Goal: Task Accomplishment & Management: Manage account settings

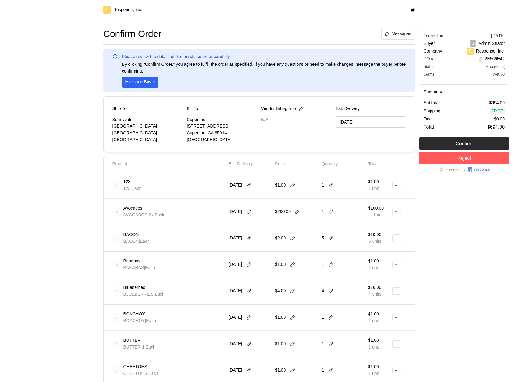
type input "10/20/2025"
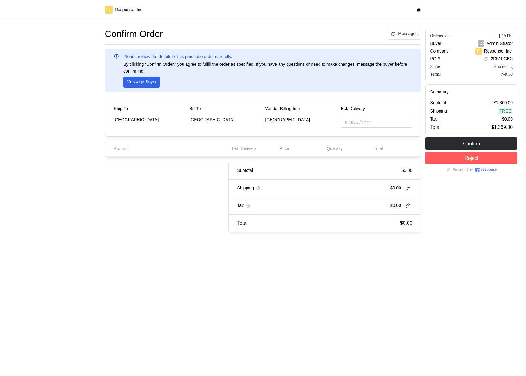
type input "09/17/2025"
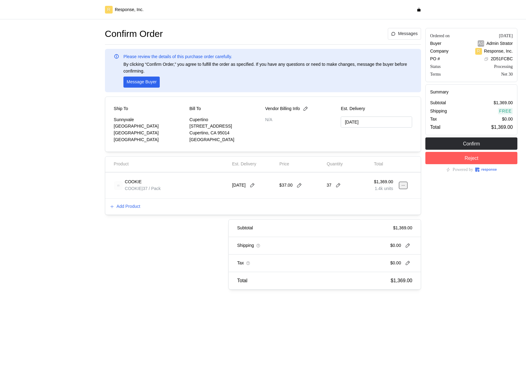
click at [403, 187] on icon at bounding box center [403, 185] width 4 height 4
click at [387, 200] on p "Edit" at bounding box center [383, 198] width 39 height 7
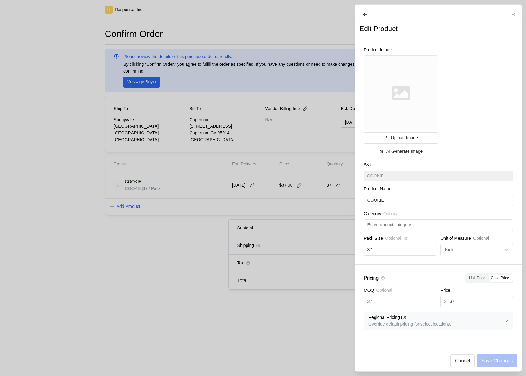
click at [435, 321] on p "Regional Pricing ( 0 )" at bounding box center [436, 317] width 136 height 7
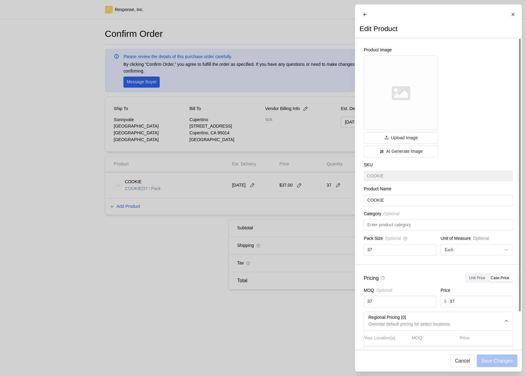
scroll to position [38, 0]
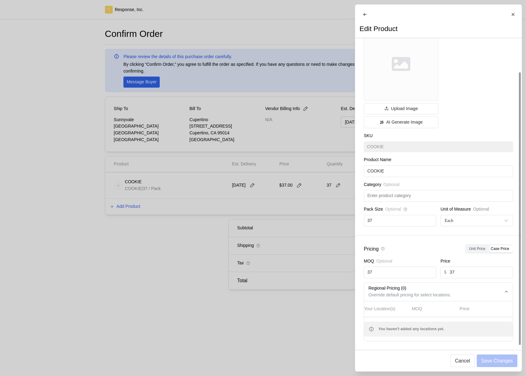
click at [196, 275] on div at bounding box center [263, 188] width 526 height 376
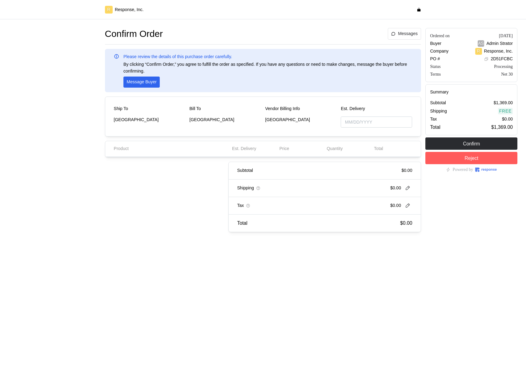
type input "[DATE]"
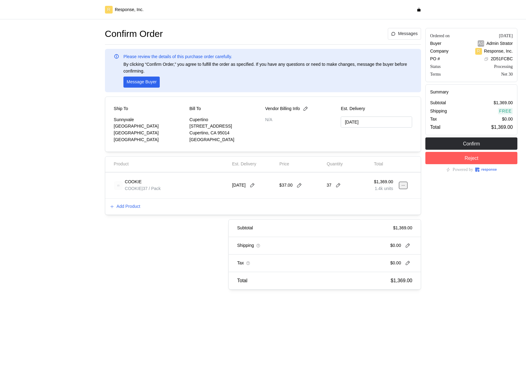
click at [406, 187] on button at bounding box center [403, 185] width 9 height 7
click at [391, 198] on p "Edit" at bounding box center [383, 198] width 39 height 7
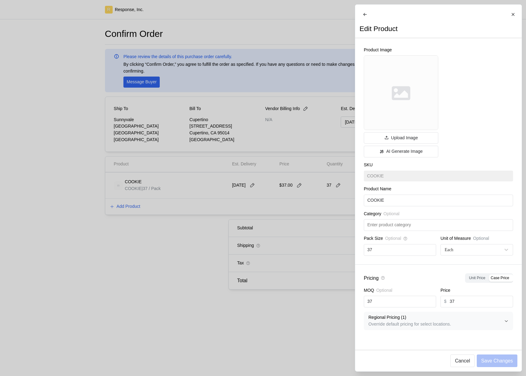
click at [475, 325] on span "Regional Pricing ( 1 ) Override default pricing for select locations." at bounding box center [436, 321] width 136 height 18
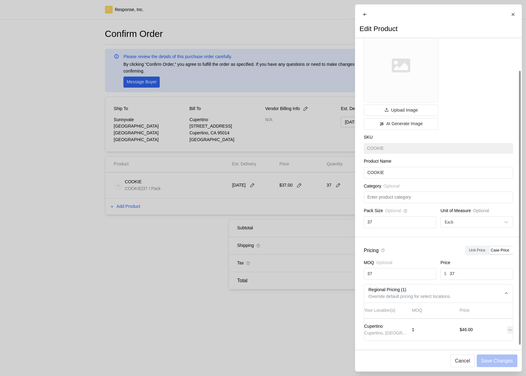
click at [507, 328] on icon at bounding box center [509, 330] width 4 height 4
click at [494, 335] on button "Edit" at bounding box center [481, 339] width 49 height 11
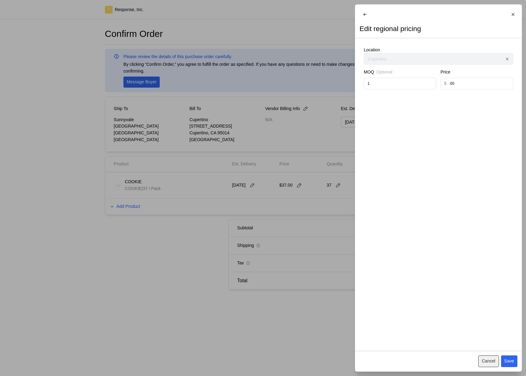
click at [493, 363] on p "Cancel" at bounding box center [489, 361] width 14 height 7
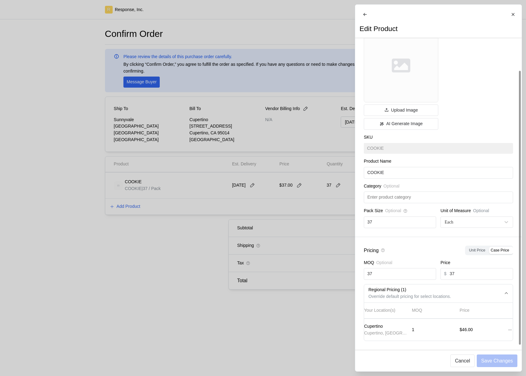
click at [505, 324] on div at bounding box center [510, 330] width 10 height 12
click at [507, 328] on icon at bounding box center [509, 330] width 4 height 4
click at [394, 337] on div "Your Location(s) MOQ Price Cupertino Cupertino, CA 1 $46.00" at bounding box center [438, 319] width 149 height 34
click at [507, 328] on icon at bounding box center [509, 330] width 4 height 4
click at [494, 316] on div "Your Location(s) MOQ Price Cupertino Cupertino, CA 1 $46.00" at bounding box center [438, 319] width 149 height 34
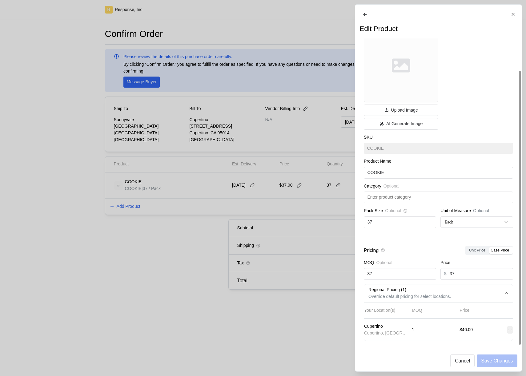
drag, startPoint x: 502, startPoint y: 327, endPoint x: 507, endPoint y: 327, distance: 5.5
click at [505, 327] on div at bounding box center [510, 330] width 10 height 12
click at [507, 328] on icon at bounding box center [509, 330] width 4 height 4
click at [500, 325] on div "$46.00" at bounding box center [481, 330] width 48 height 11
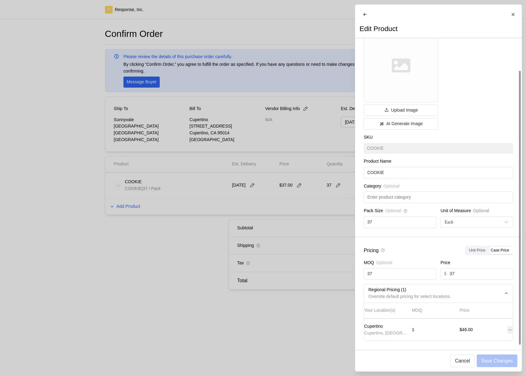
click at [507, 328] on icon at bounding box center [509, 330] width 4 height 4
click at [502, 323] on div "Cupertino Cupertino, CA 1 $46.00" at bounding box center [438, 330] width 153 height 18
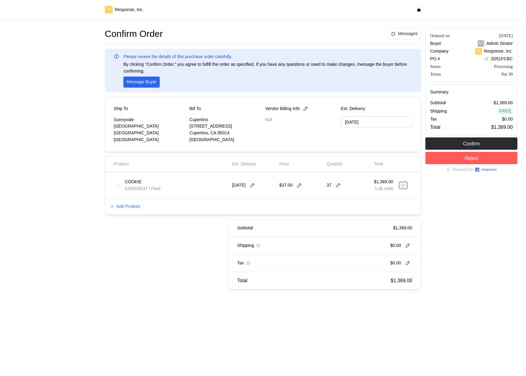
click at [401, 187] on icon at bounding box center [403, 185] width 4 height 4
click at [383, 197] on p "Edit" at bounding box center [383, 198] width 39 height 7
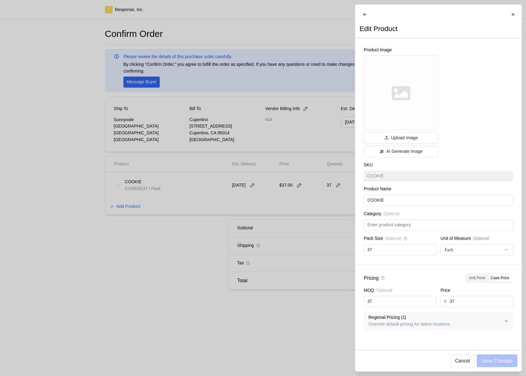
click at [504, 323] on icon "button" at bounding box center [506, 321] width 4 height 4
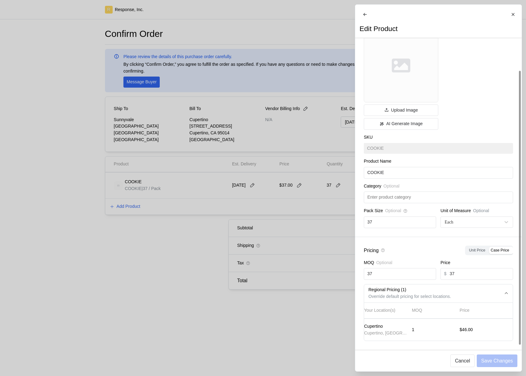
click at [500, 325] on div "$46.00" at bounding box center [481, 330] width 48 height 11
click at [506, 291] on icon "button" at bounding box center [506, 293] width 4 height 4
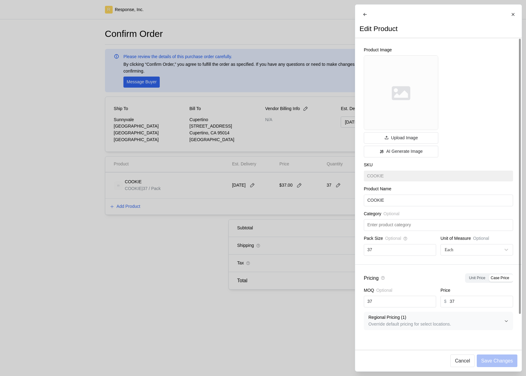
scroll to position [0, 0]
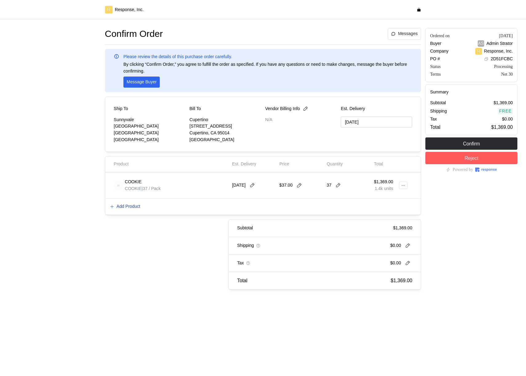
click at [139, 207] on p "Add Product" at bounding box center [129, 206] width 24 height 7
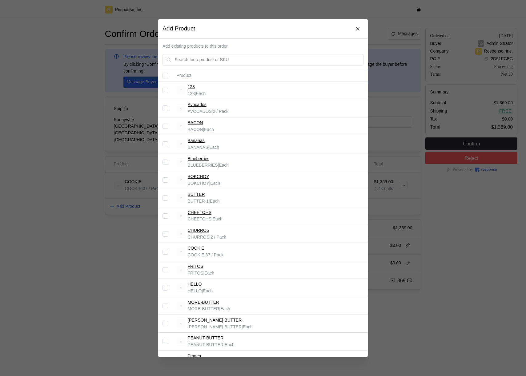
click at [93, 107] on div at bounding box center [263, 188] width 526 height 376
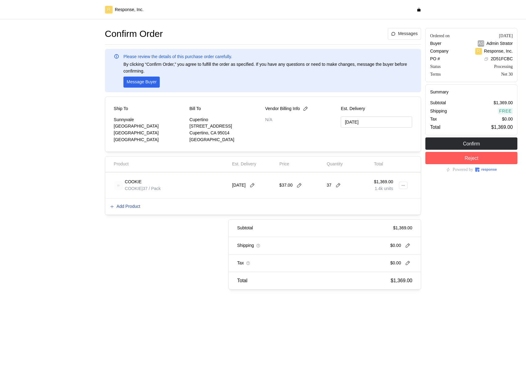
click at [129, 208] on p "Add Product" at bounding box center [129, 206] width 24 height 7
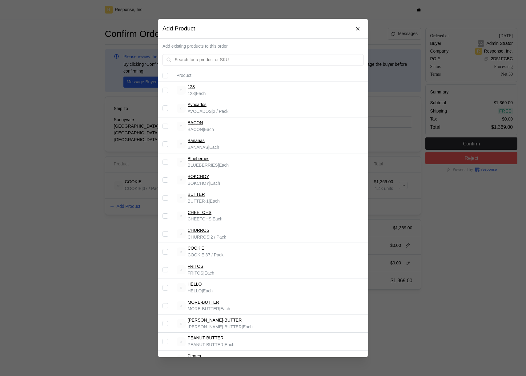
click at [164, 127] on input "Select record 3" at bounding box center [165, 127] width 6 height 6
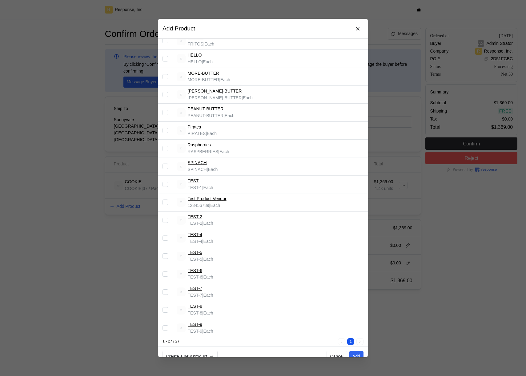
scroll to position [239, 0]
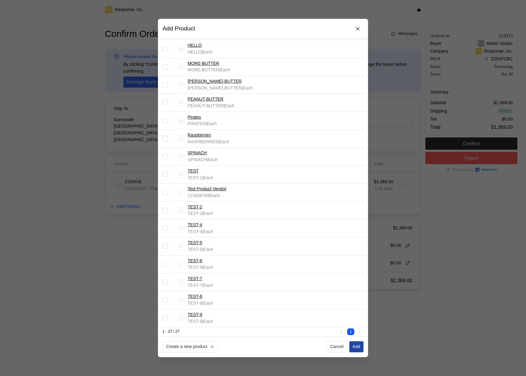
click at [357, 348] on p "Add" at bounding box center [356, 347] width 8 height 7
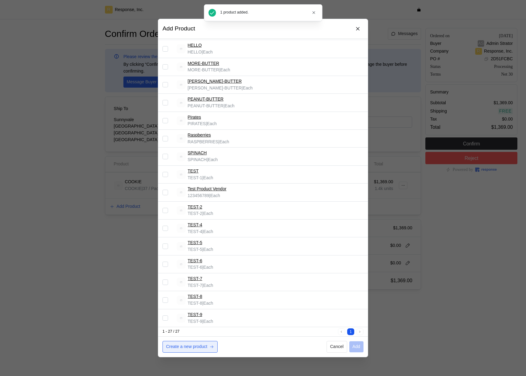
checkbox input "false"
type input "[DATE]"
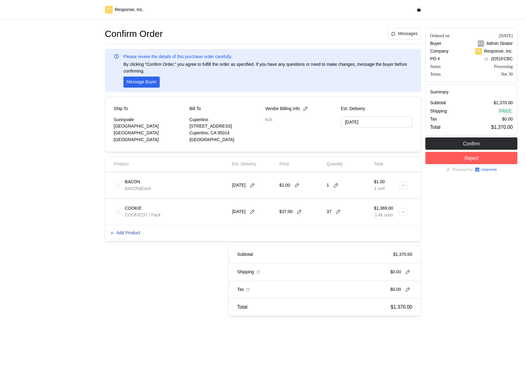
click at [136, 235] on p "Add Product" at bounding box center [129, 233] width 24 height 7
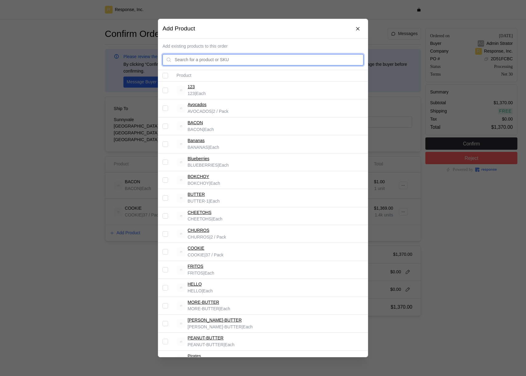
click at [240, 57] on input "text" at bounding box center [267, 59] width 185 height 11
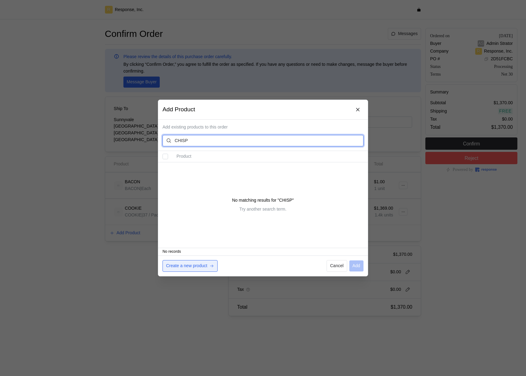
type input "CHISP"
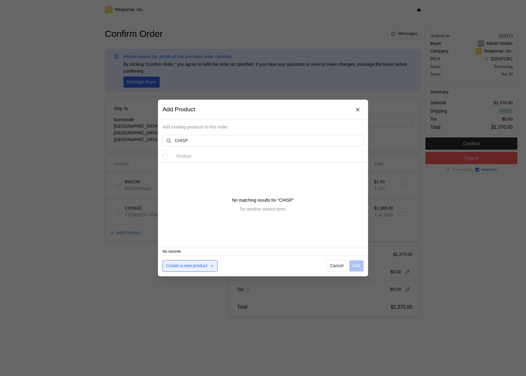
click at [182, 266] on p "Create a new product" at bounding box center [186, 266] width 41 height 7
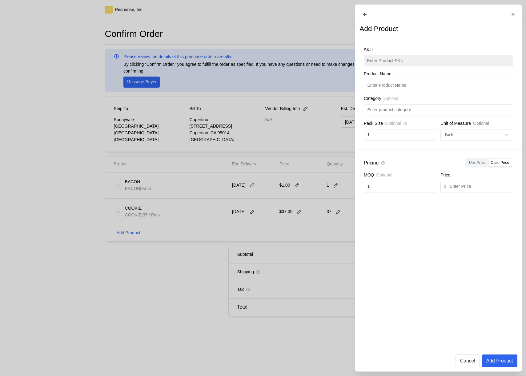
click at [431, 66] on div "SKU" at bounding box center [438, 57] width 149 height 20
click at [291, 120] on div at bounding box center [263, 188] width 526 height 376
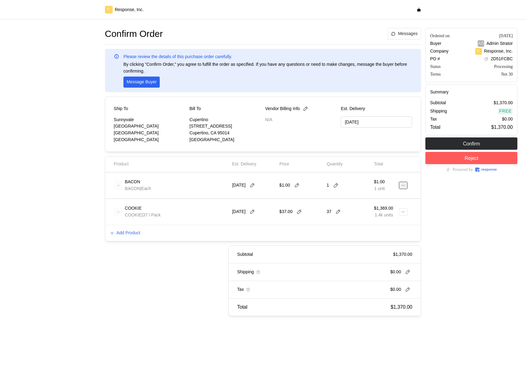
click at [401, 184] on icon at bounding box center [403, 185] width 4 height 4
click at [384, 197] on p "Edit" at bounding box center [383, 198] width 39 height 7
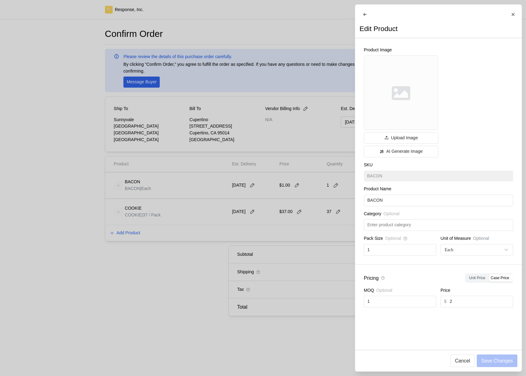
click at [385, 181] on div "SKU BACON" at bounding box center [438, 172] width 149 height 20
click at [331, 197] on div at bounding box center [263, 188] width 526 height 376
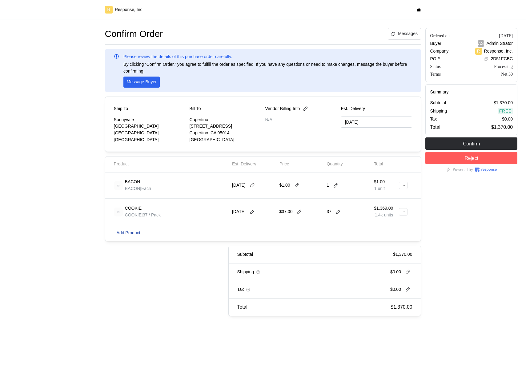
click at [137, 233] on p "Add Product" at bounding box center [129, 233] width 24 height 7
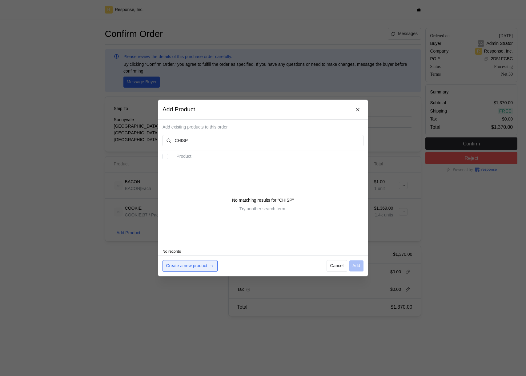
click at [211, 269] on button "Create a new product" at bounding box center [189, 266] width 55 height 12
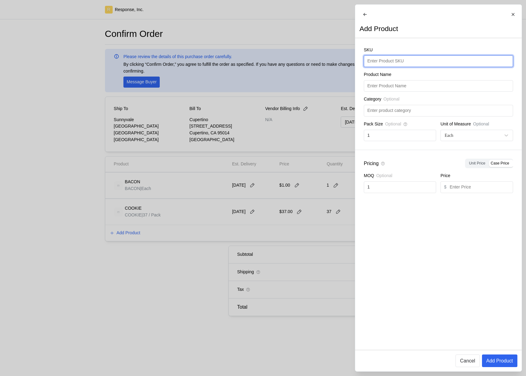
click at [417, 62] on input "text" at bounding box center [438, 61] width 142 height 11
click at [90, 220] on div at bounding box center [263, 188] width 526 height 376
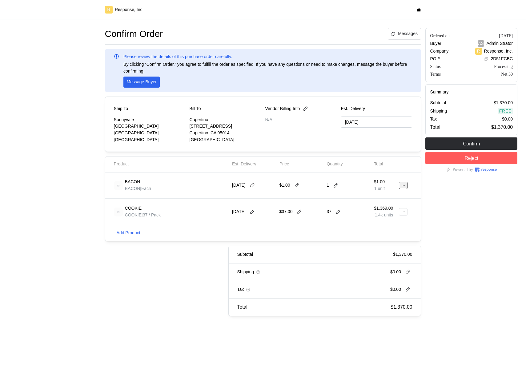
click at [406, 184] on button at bounding box center [403, 185] width 9 height 7
click at [385, 195] on p "Edit" at bounding box center [383, 198] width 39 height 7
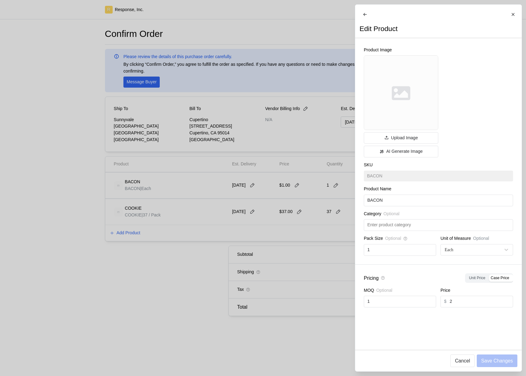
click at [381, 189] on div "Product Image Upload Image AI Generate Image SKU BACON Product Name BACON Categ…" at bounding box center [438, 151] width 166 height 226
click at [338, 200] on div at bounding box center [263, 188] width 526 height 376
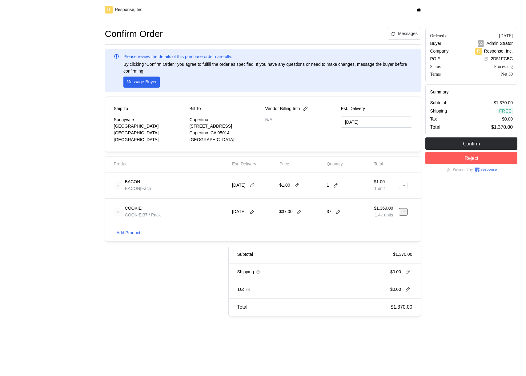
click at [398, 212] on div "COOKIE COOKIE | 37 / Pack 9/17/25 $37.00 37 $1,369.00 1.4k units" at bounding box center [263, 212] width 303 height 22
click at [400, 216] on div at bounding box center [405, 212] width 10 height 22
click at [400, 214] on button at bounding box center [403, 211] width 9 height 7
click at [397, 226] on p "Edit" at bounding box center [383, 225] width 39 height 7
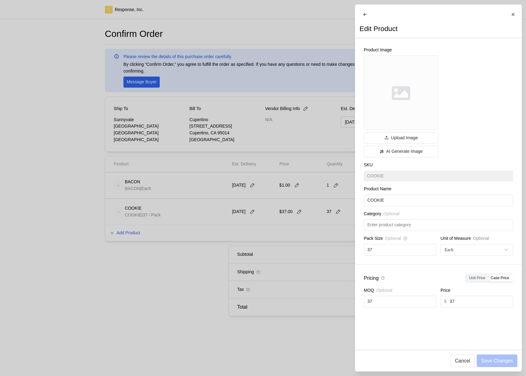
click at [207, 236] on div at bounding box center [263, 188] width 526 height 376
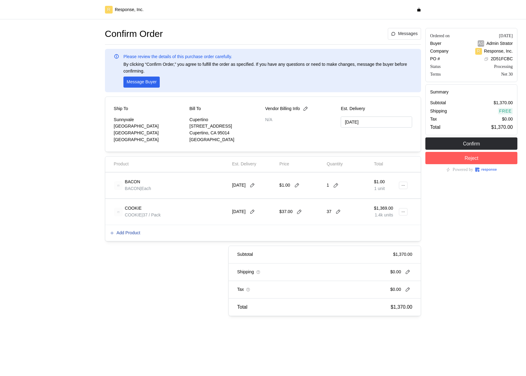
click at [115, 235] on button "Add Product" at bounding box center [125, 233] width 31 height 7
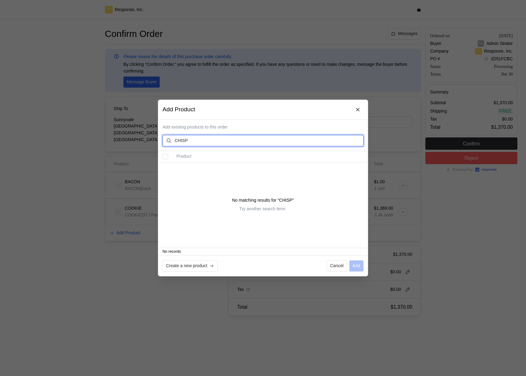
click at [220, 142] on input "CHISP" at bounding box center [267, 140] width 185 height 11
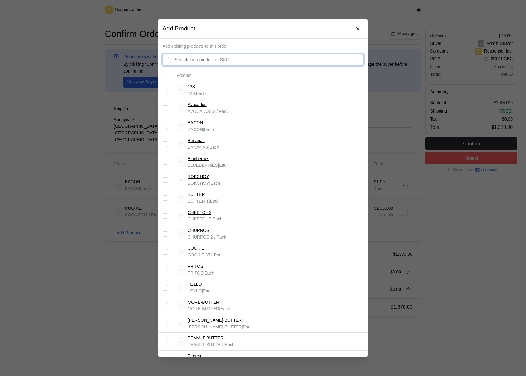
scroll to position [239, 0]
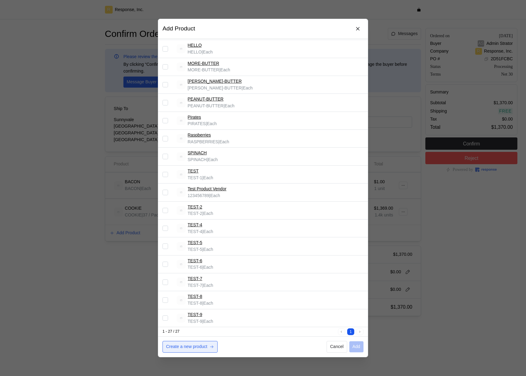
click at [193, 344] on p "Create a new product" at bounding box center [186, 347] width 41 height 7
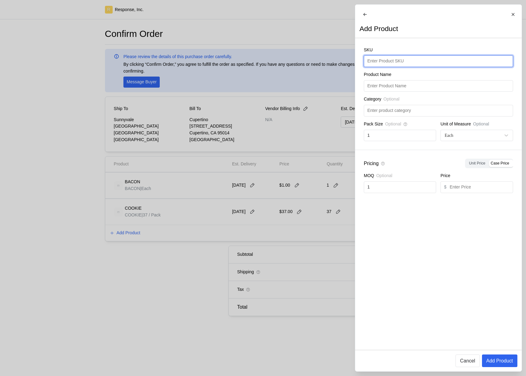
click at [384, 67] on input "text" at bounding box center [438, 61] width 142 height 11
type input "ssd"
click at [513, 14] on icon at bounding box center [512, 14] width 3 height 3
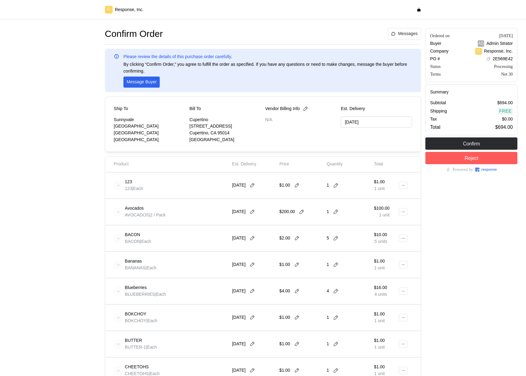
type input "[DATE]"
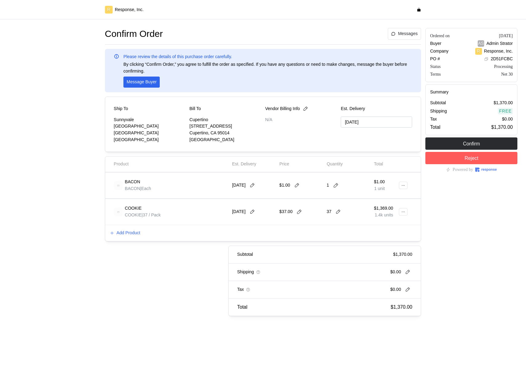
type input "[DATE]"
click at [135, 234] on p "Add Product" at bounding box center [129, 233] width 24 height 7
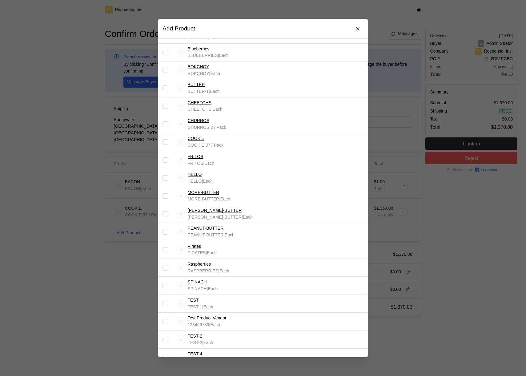
scroll to position [239, 0]
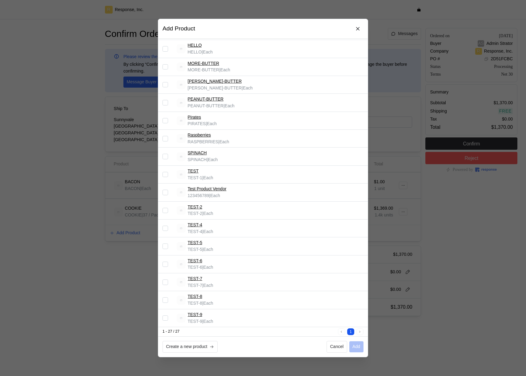
click at [421, 264] on div at bounding box center [263, 188] width 526 height 376
